Goal: Transaction & Acquisition: Purchase product/service

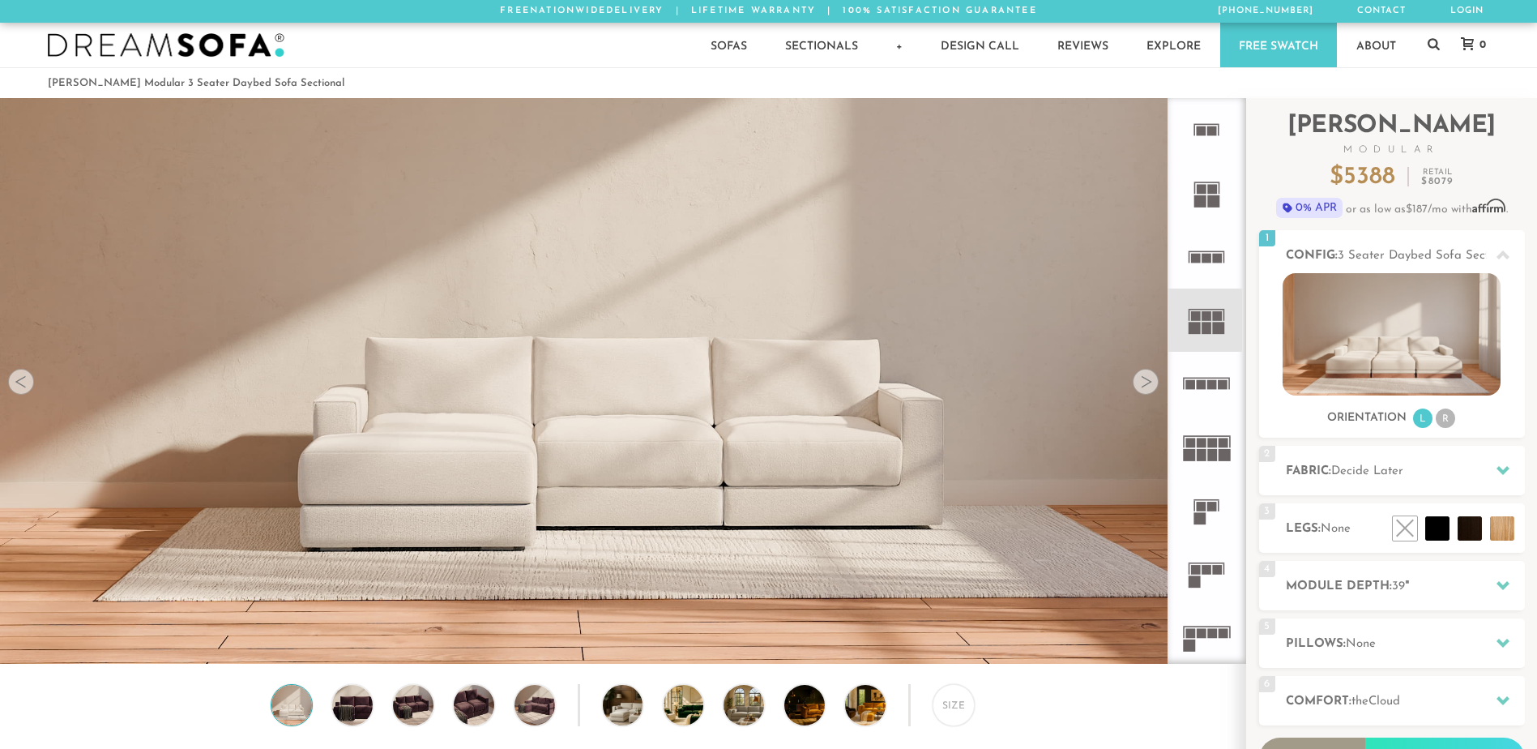
click at [1201, 331] on icon at bounding box center [1206, 319] width 63 height 63
click at [1325, 329] on img at bounding box center [1391, 334] width 218 height 122
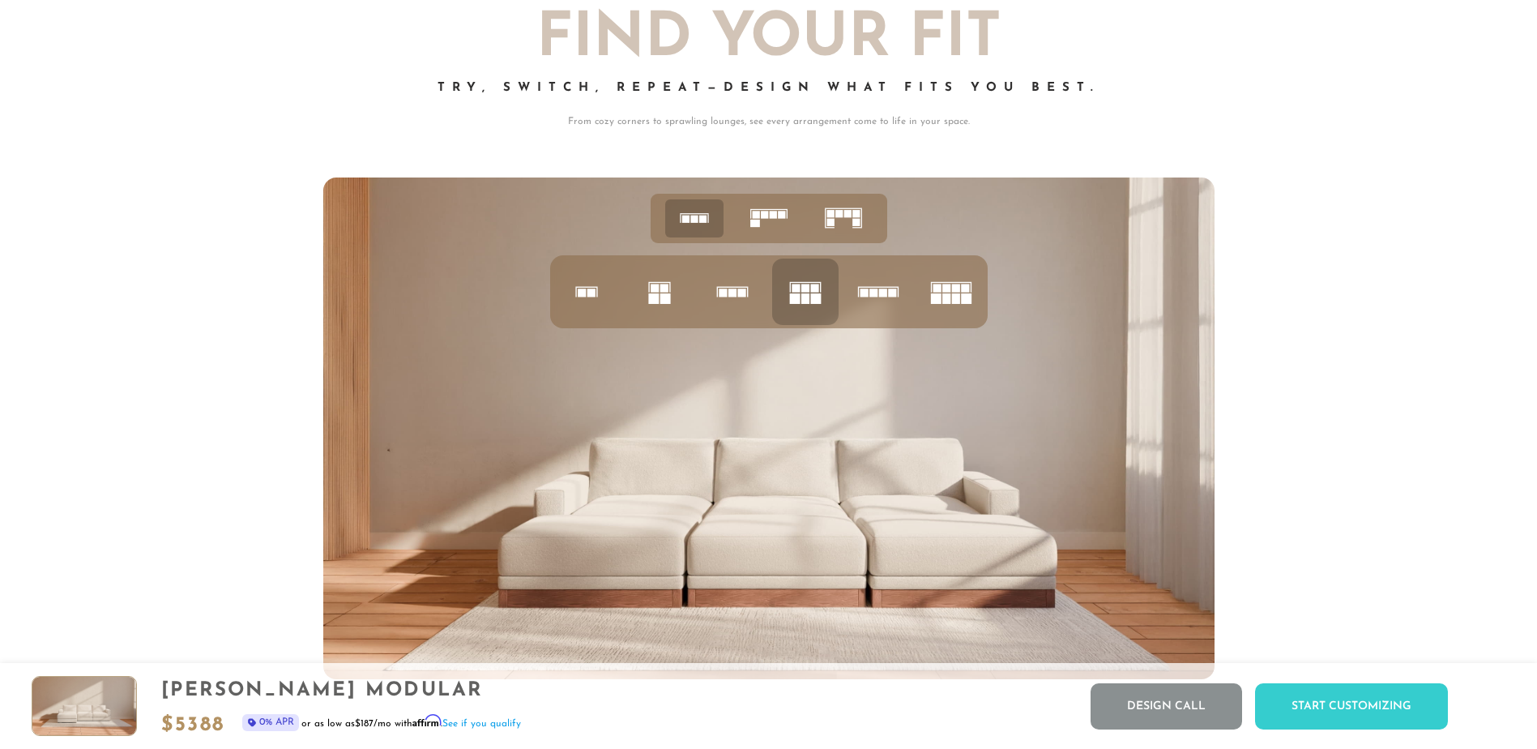
scroll to position [6919, 0]
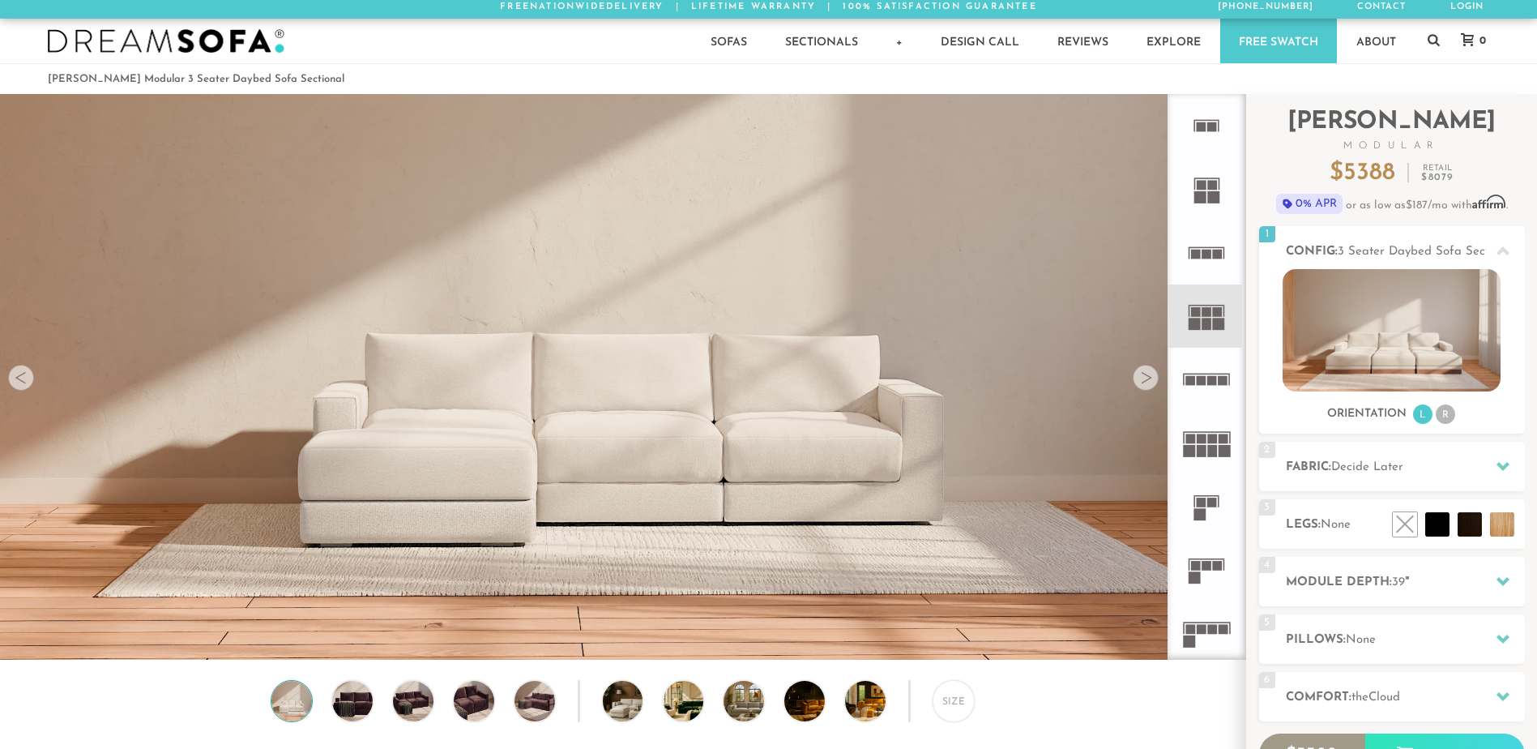
scroll to position [3, 0]
click at [1146, 386] on div at bounding box center [1146, 378] width 26 height 26
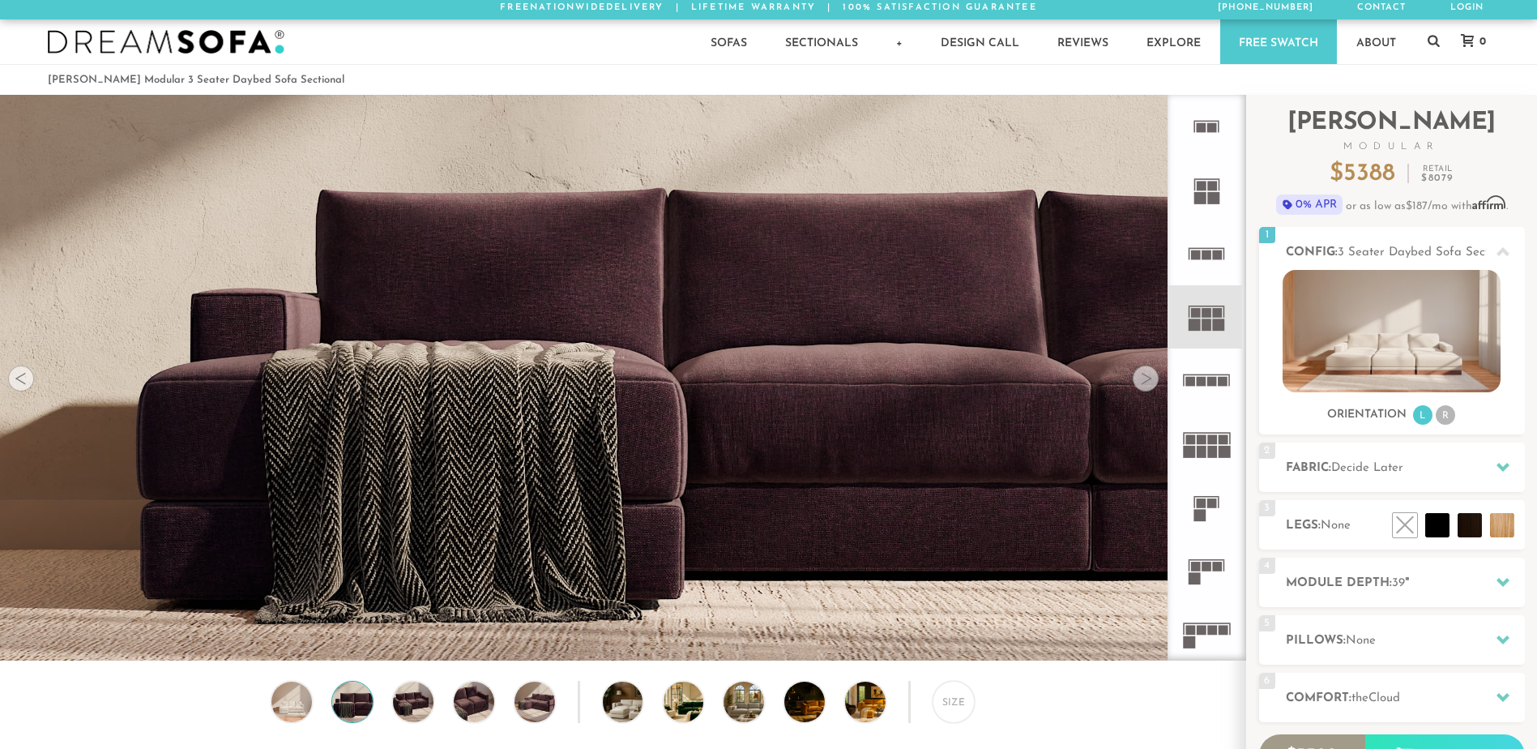
click at [1146, 386] on div at bounding box center [1146, 378] width 26 height 26
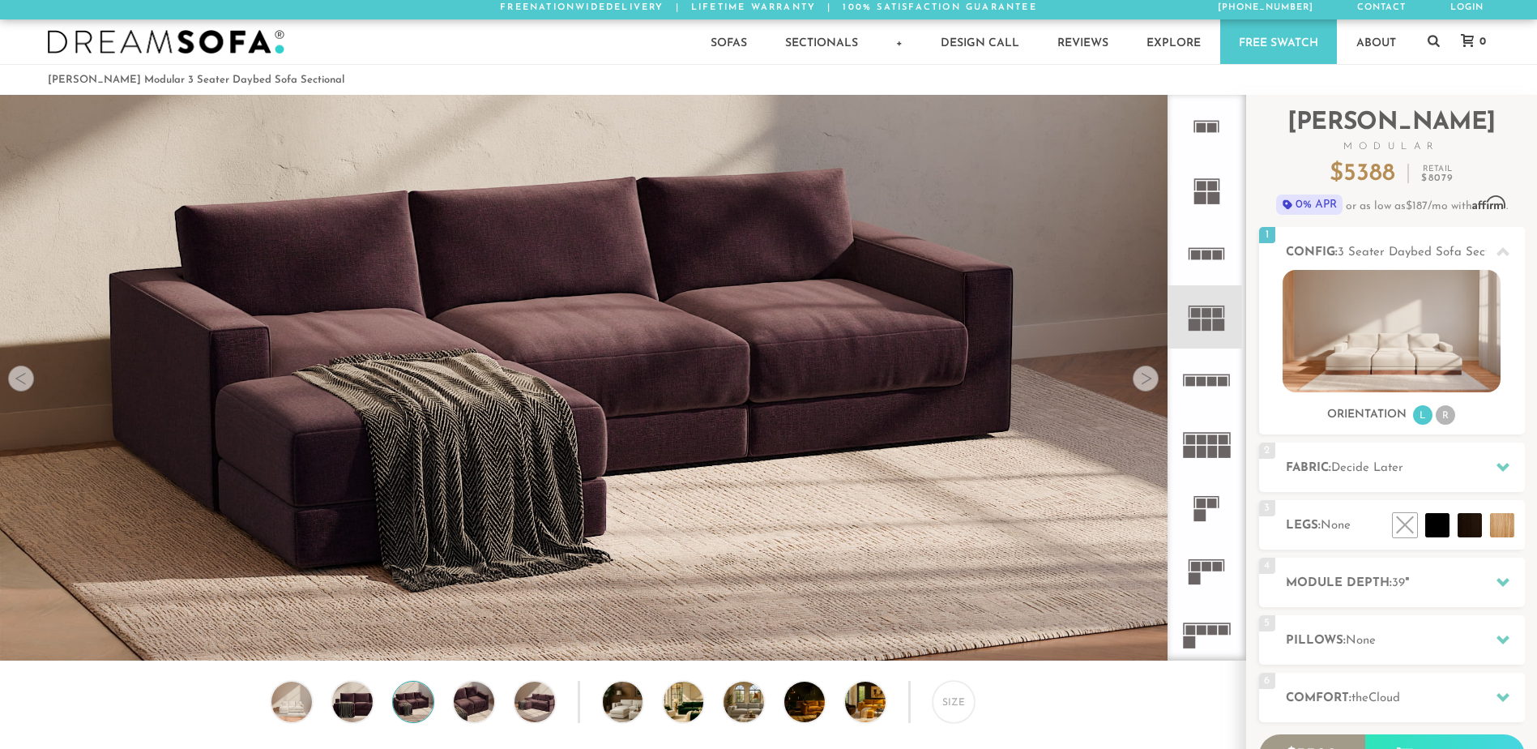
click at [1146, 386] on div at bounding box center [1146, 378] width 26 height 26
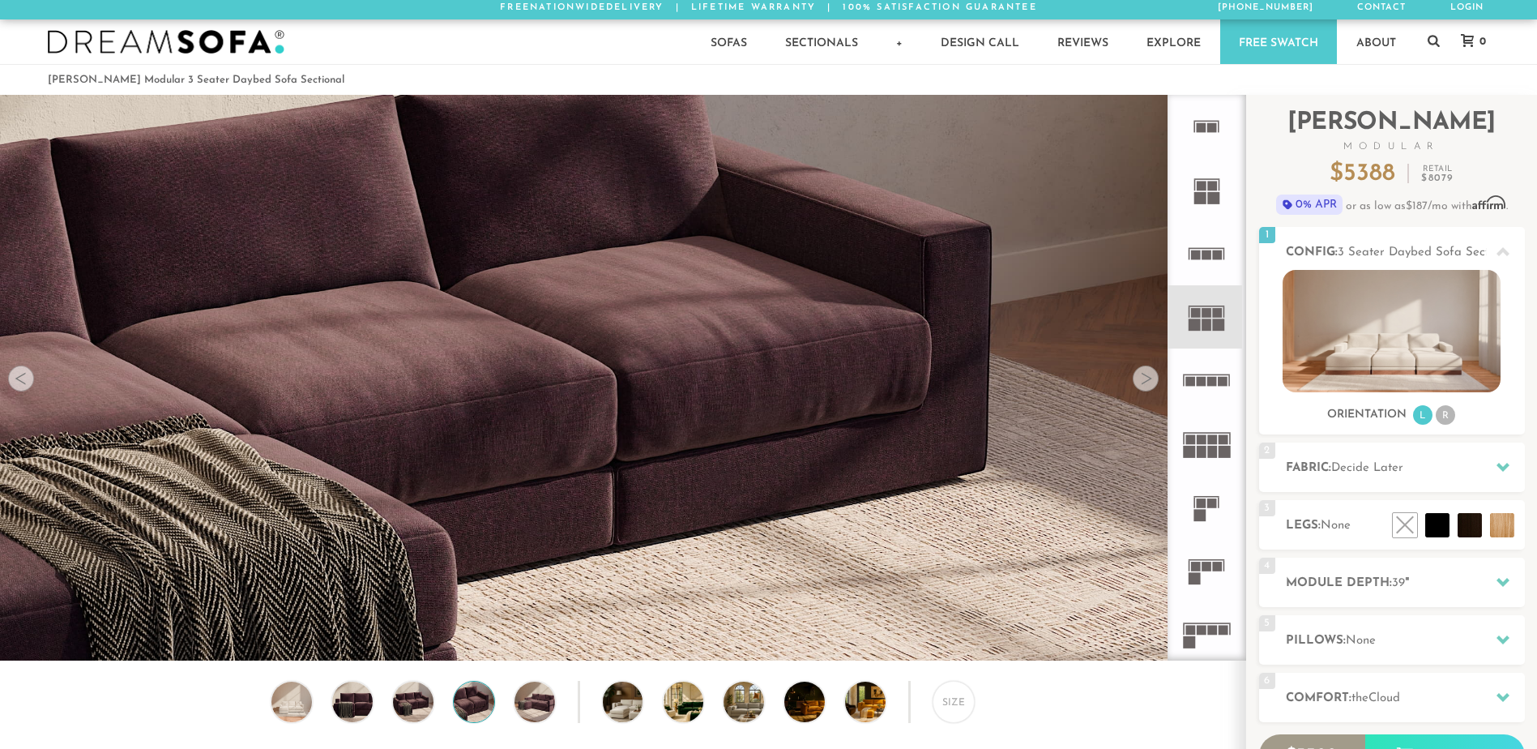
click at [1146, 386] on div at bounding box center [1146, 378] width 26 height 26
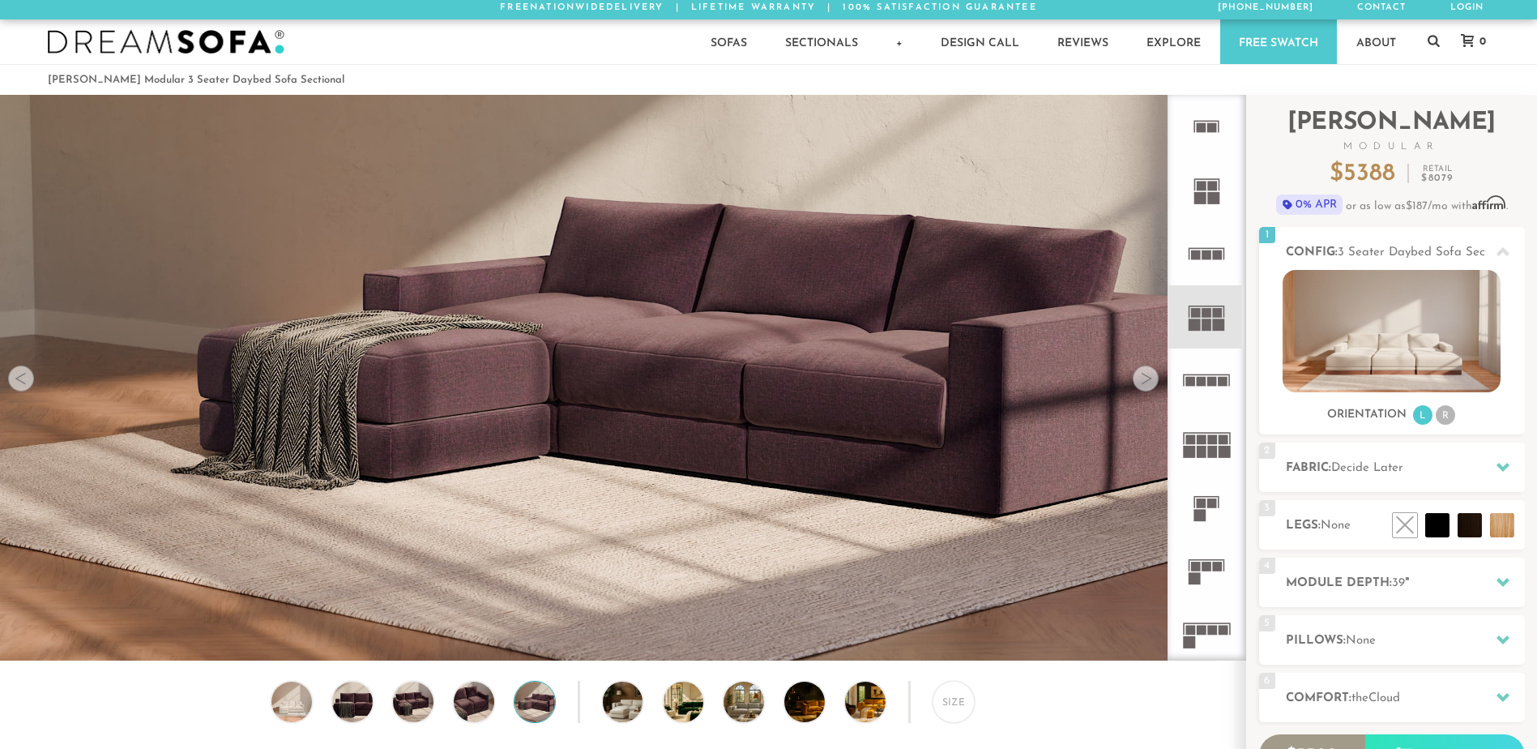
click at [1146, 386] on div at bounding box center [1146, 378] width 26 height 26
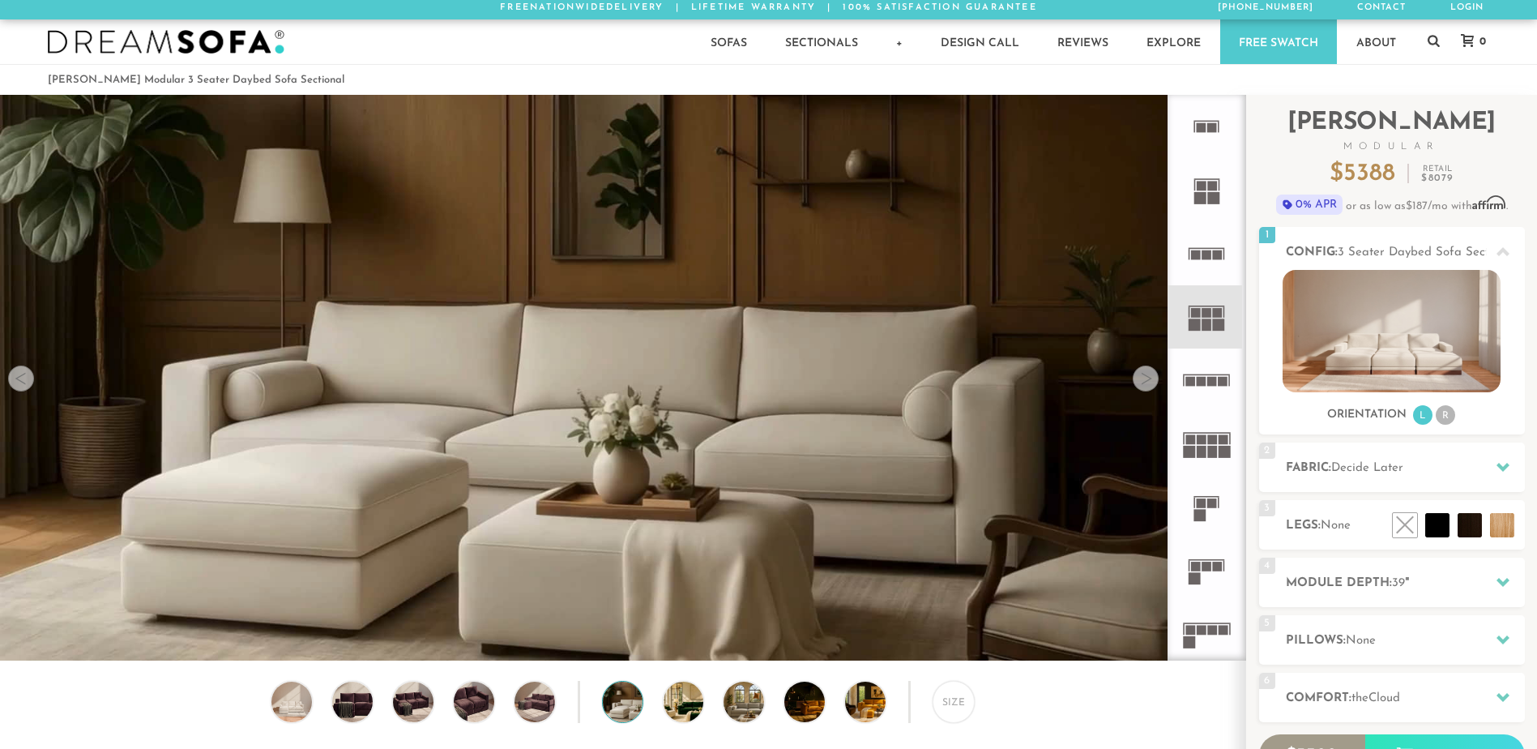
click at [1146, 386] on div at bounding box center [1146, 378] width 26 height 26
